Goal: Check status: Check status

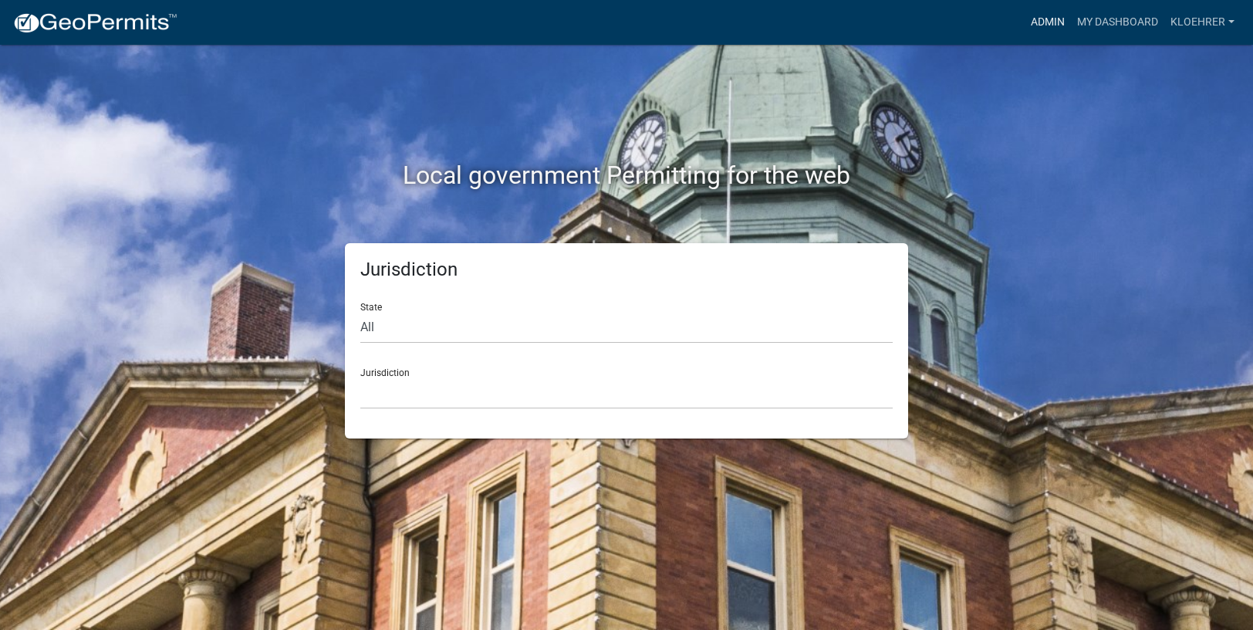
click at [1051, 17] on link "Admin" at bounding box center [1048, 22] width 46 height 29
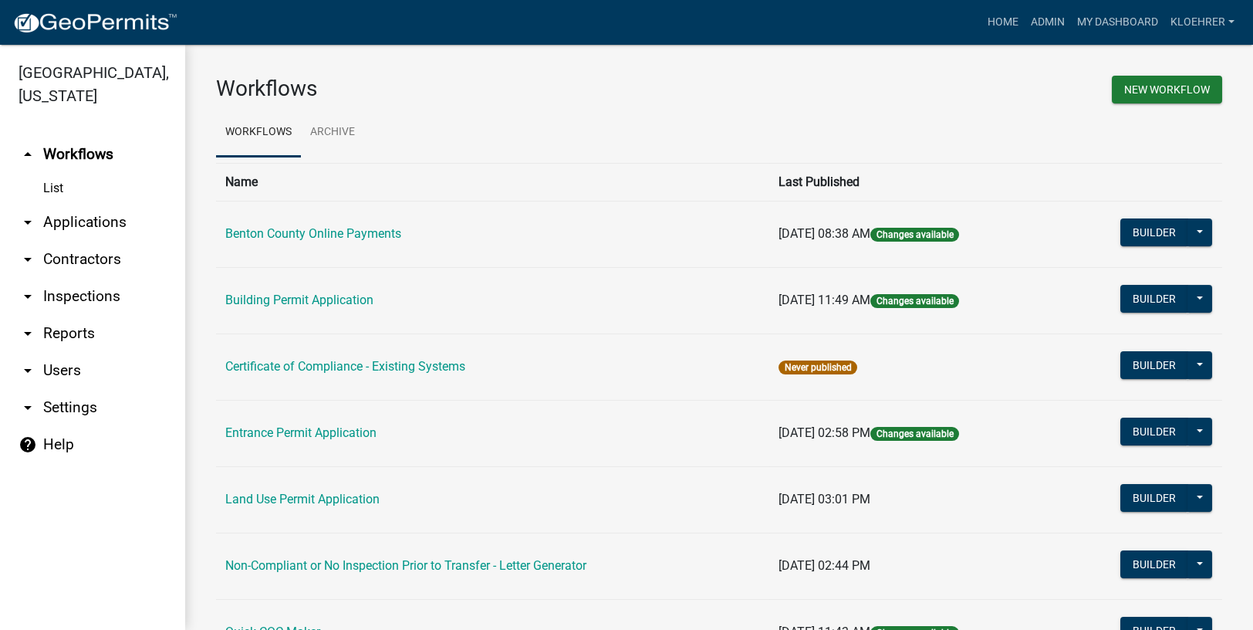
click at [84, 223] on link "arrow_drop_down Applications" at bounding box center [92, 222] width 185 height 37
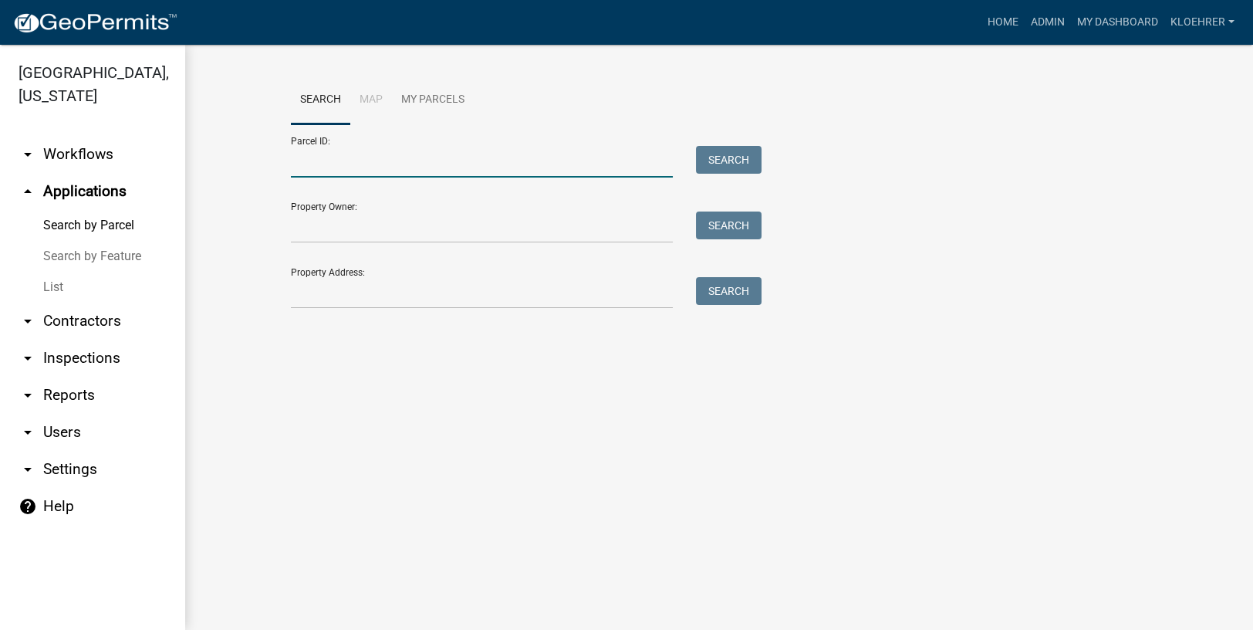
click at [392, 167] on input "Parcel ID:" at bounding box center [482, 162] width 382 height 32
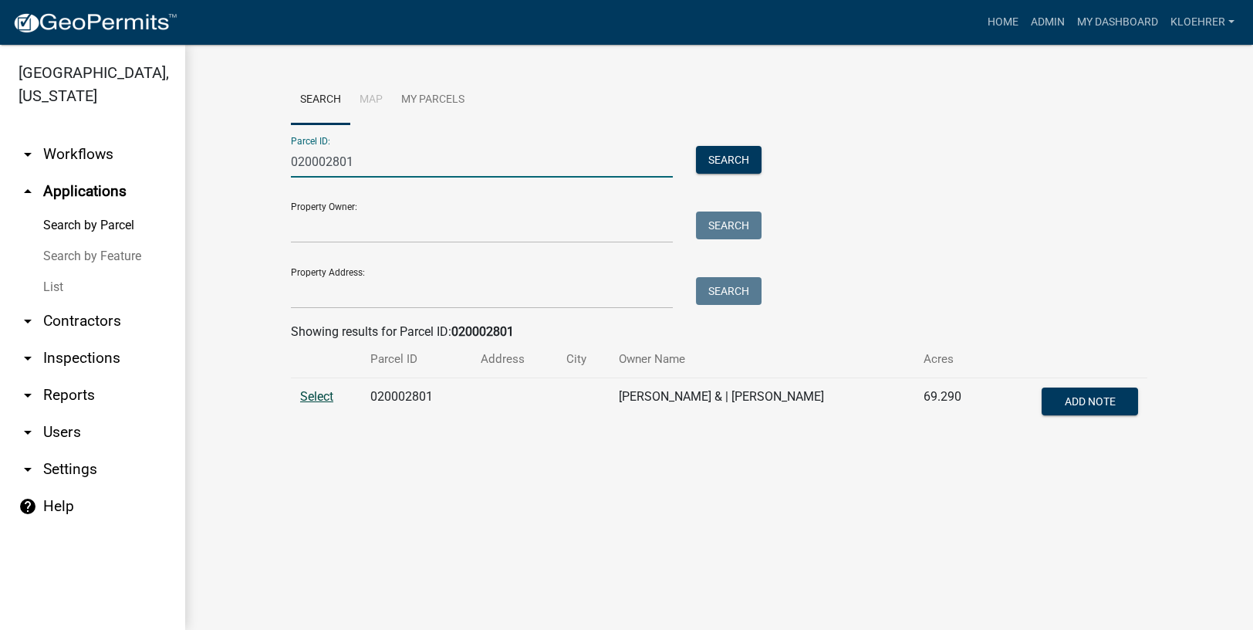
type input "020002801"
click at [314, 397] on span "Select" at bounding box center [316, 396] width 33 height 15
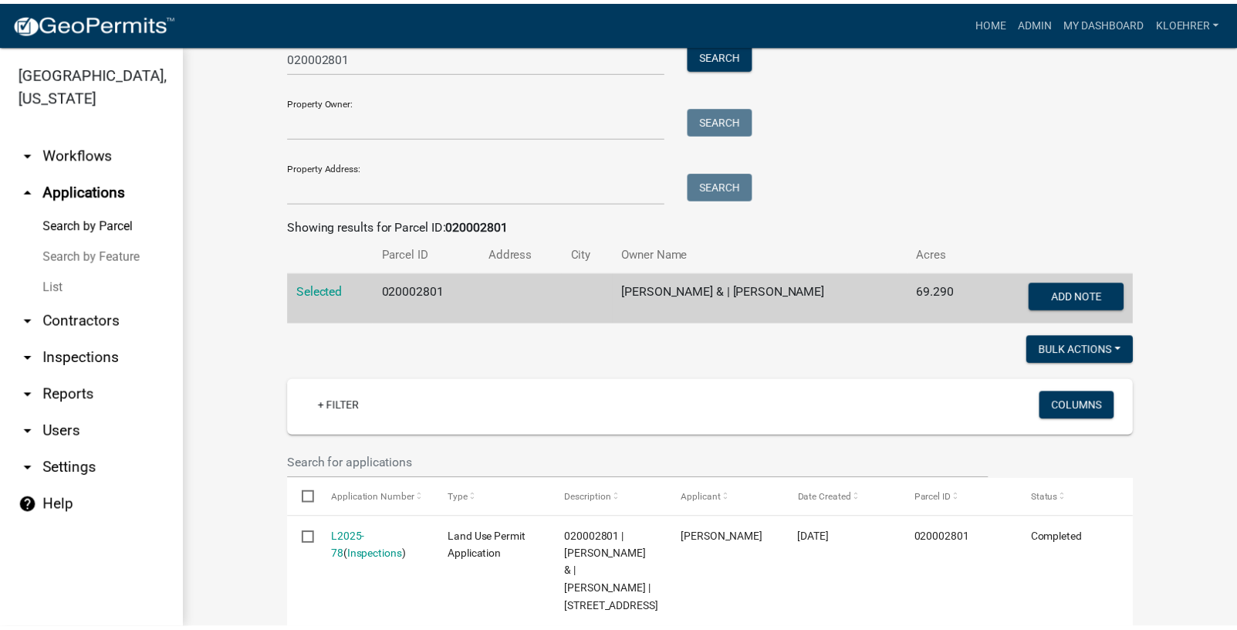
scroll to position [178, 0]
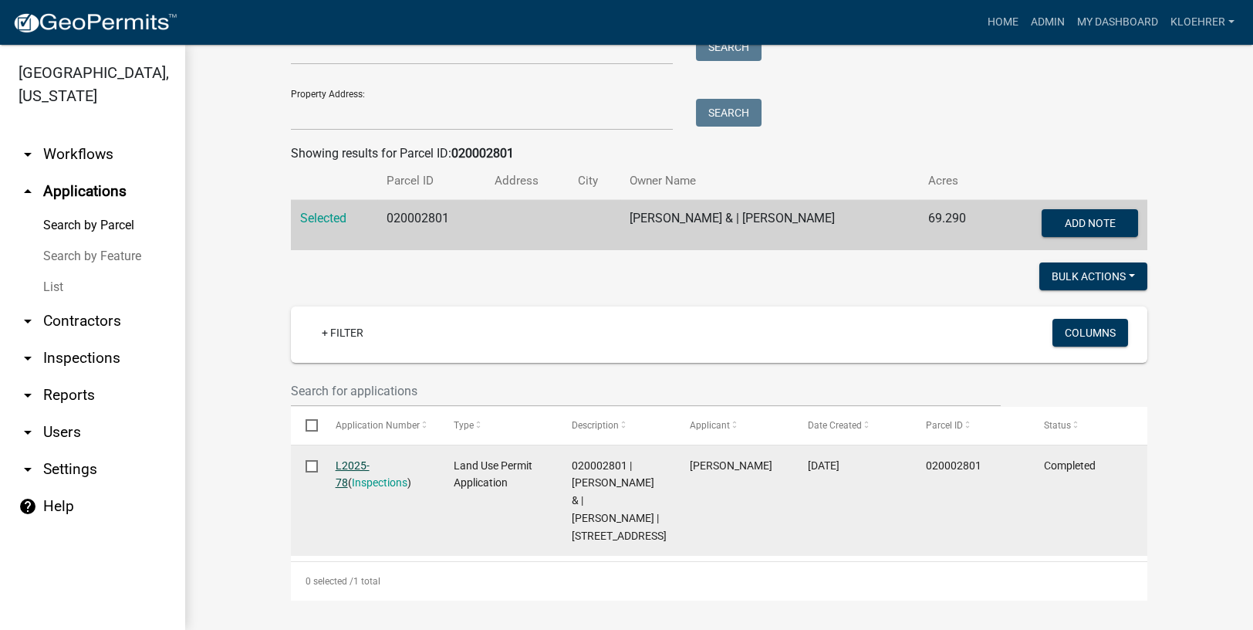
click at [349, 467] on link "L2025-78" at bounding box center [353, 474] width 34 height 30
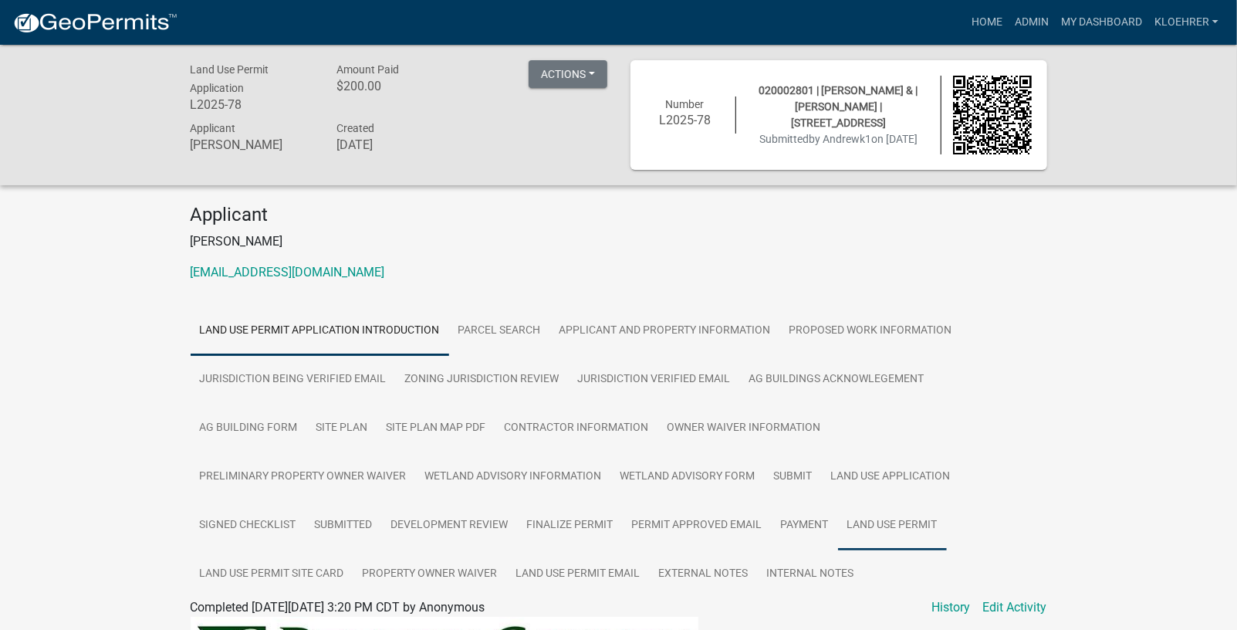
click at [838, 520] on link "Land Use Permit" at bounding box center [892, 525] width 109 height 49
click at [278, 622] on link "Land Use Permit" at bounding box center [236, 625] width 90 height 15
